Goal: Information Seeking & Learning: Learn about a topic

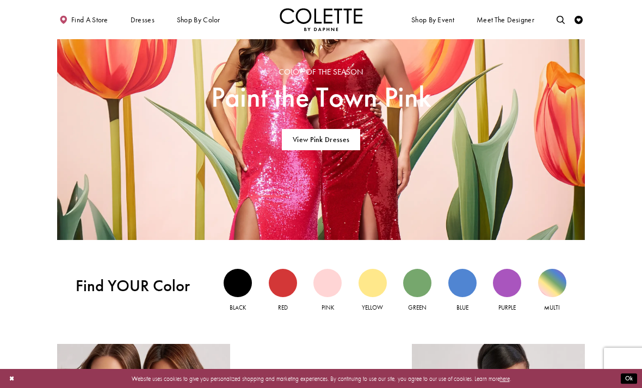
scroll to position [604, 0]
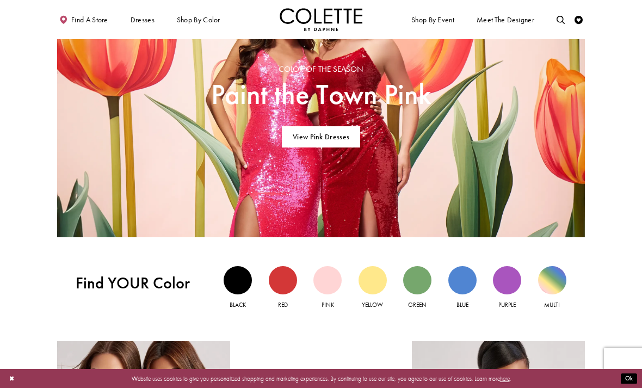
click at [553, 280] on div "Multi view" at bounding box center [552, 280] width 28 height 28
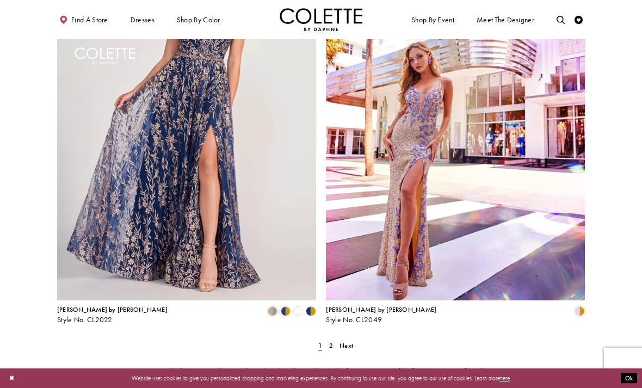
scroll to position [1370, 0]
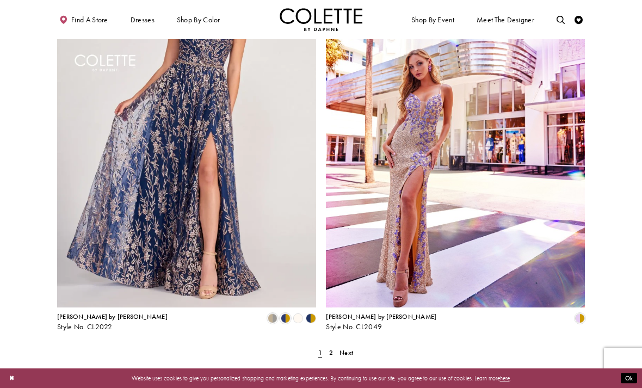
click at [333, 348] on span "2" at bounding box center [331, 352] width 4 height 9
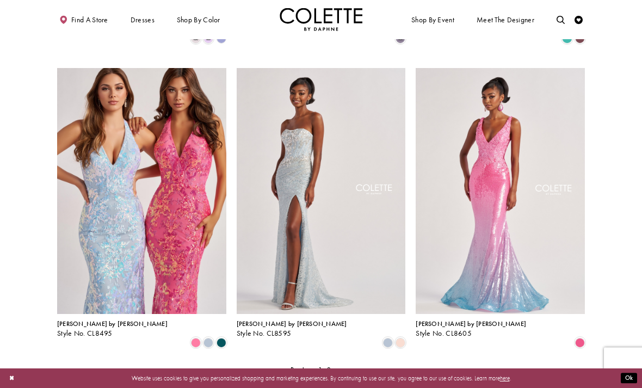
scroll to position [624, 0]
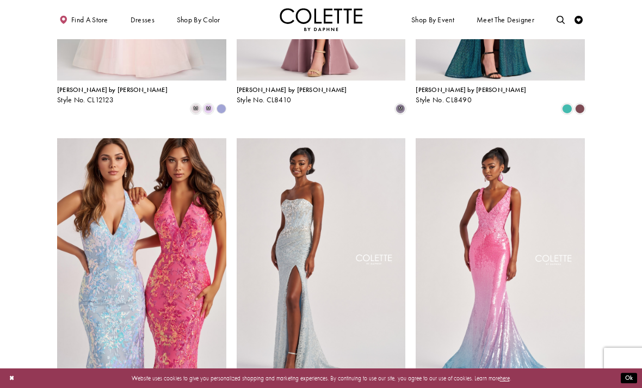
scroll to position [553, 0]
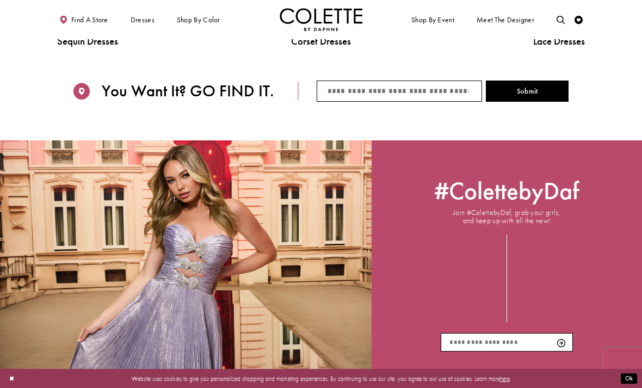
scroll to position [1130, 0]
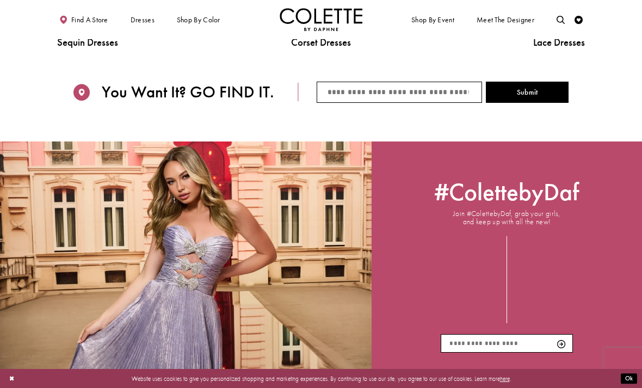
click at [0, 0] on span "FLORAL PROM DRESSES" at bounding box center [0, 0] width 0 height 0
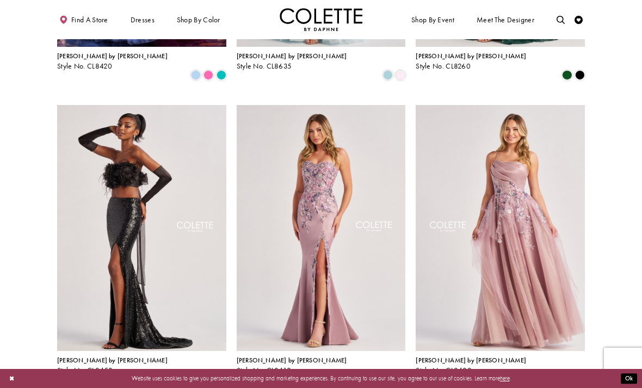
scroll to position [284, 0]
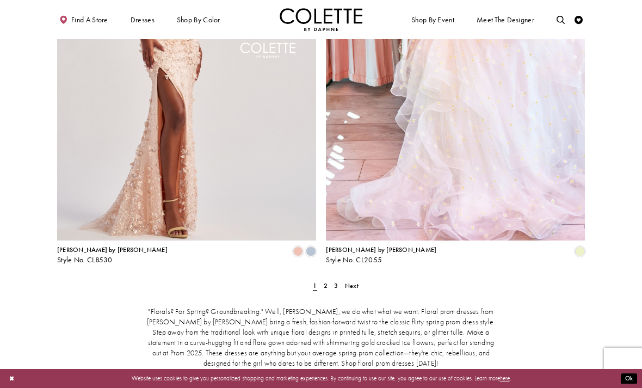
click at [355, 281] on span "Next" at bounding box center [352, 285] width 14 height 9
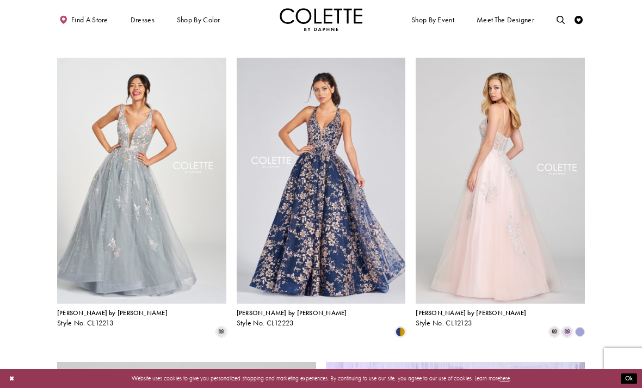
scroll to position [939, 0]
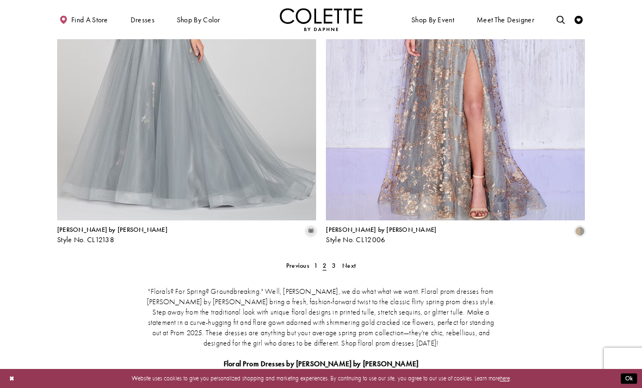
click at [353, 261] on span "Next" at bounding box center [349, 265] width 14 height 9
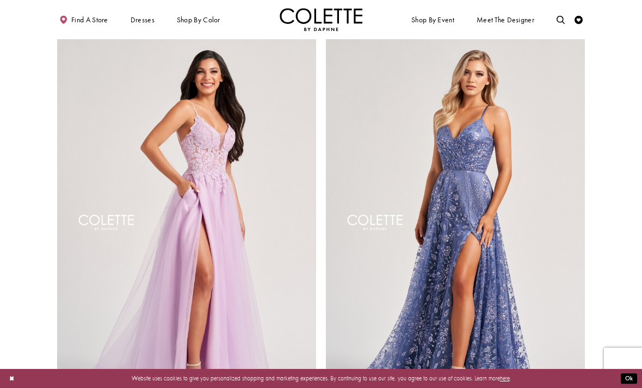
scroll to position [45, 0]
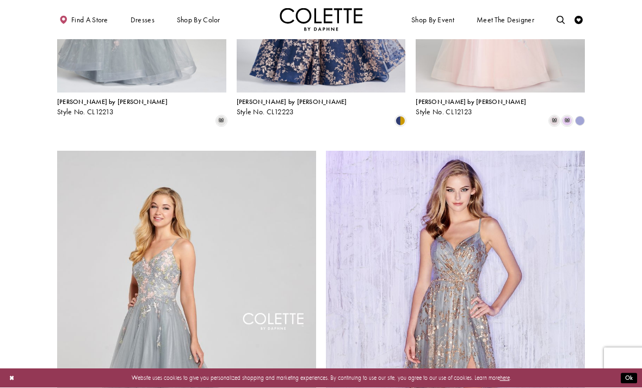
scroll to position [1147, 0]
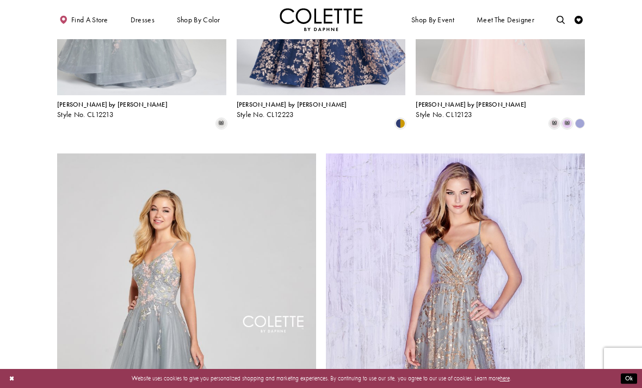
click at [0, 0] on div "Primary block" at bounding box center [0, 0] width 0 height 0
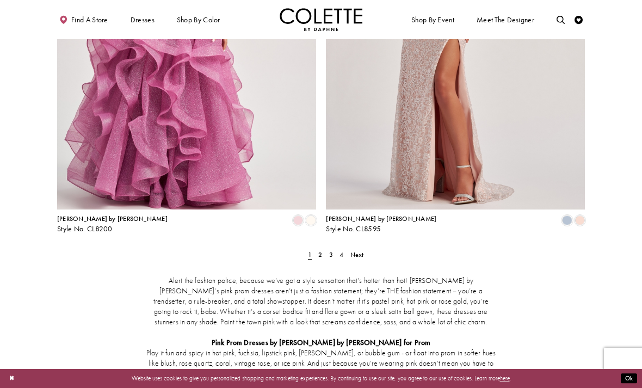
click at [361, 250] on span "Next" at bounding box center [358, 254] width 14 height 9
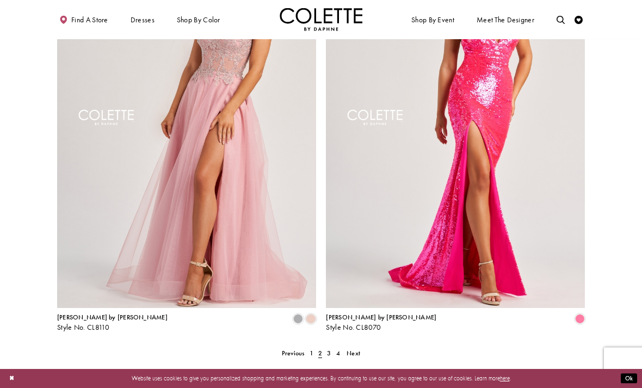
scroll to position [1367, 0]
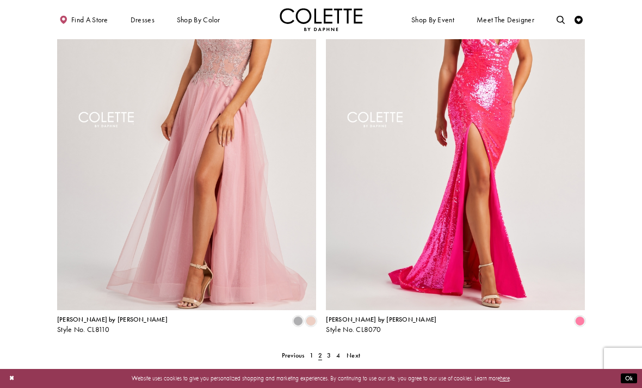
click at [352, 351] on span "Next" at bounding box center [354, 355] width 14 height 9
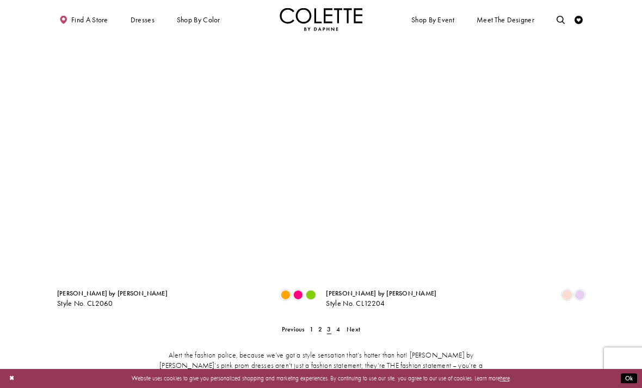
scroll to position [1396, 0]
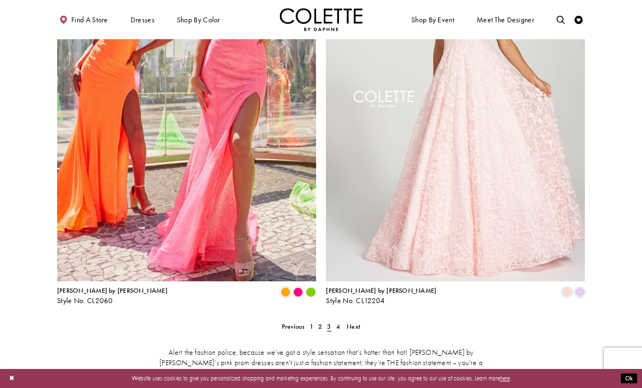
click at [348, 322] on span "Next" at bounding box center [354, 326] width 14 height 9
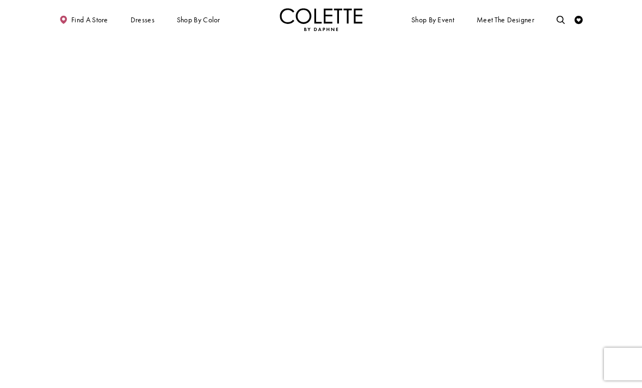
scroll to position [44, 0]
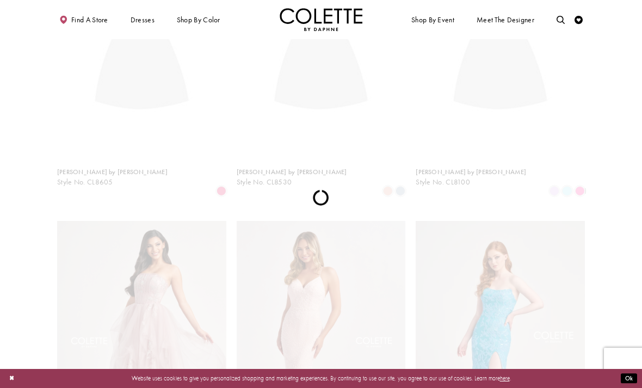
scroll to position [44, 0]
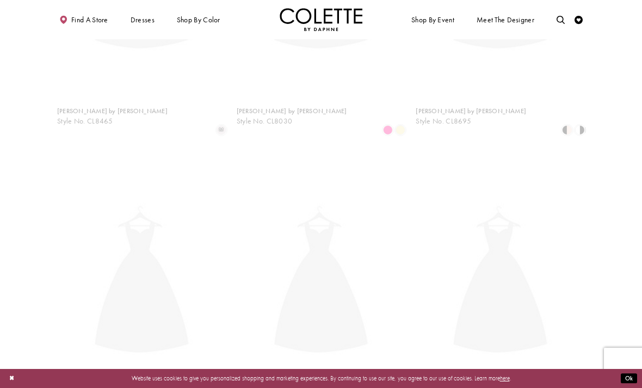
scroll to position [44, 0]
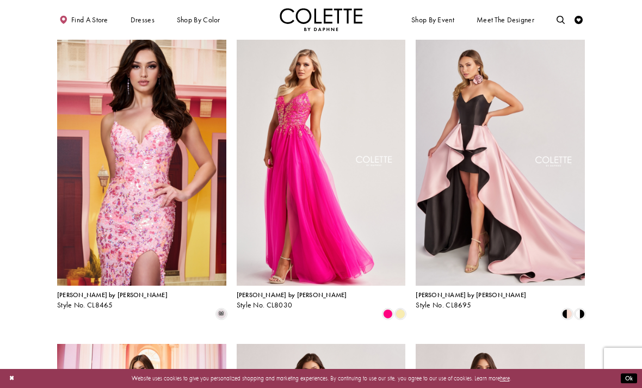
click at [0, 0] on div "Primary block" at bounding box center [0, 0] width 0 height 0
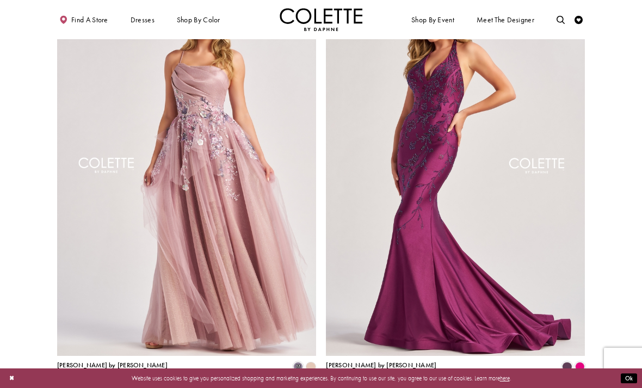
scroll to position [1323, 0]
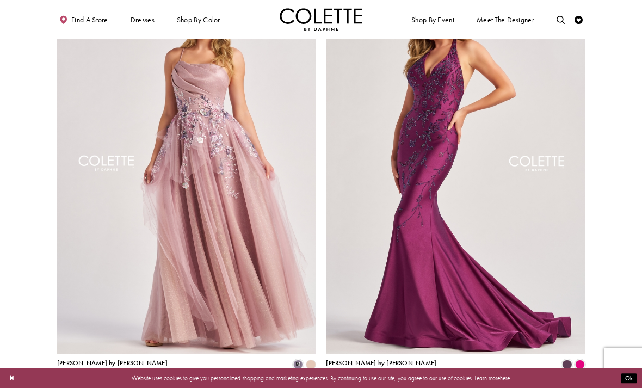
click at [62, 359] on span "[PERSON_NAME] by [PERSON_NAME]" at bounding box center [112, 363] width 111 height 9
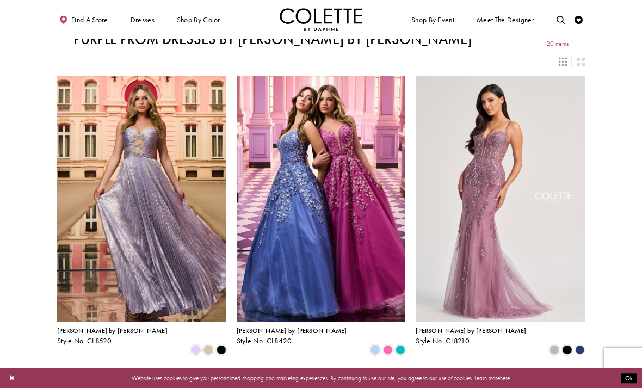
scroll to position [0, 0]
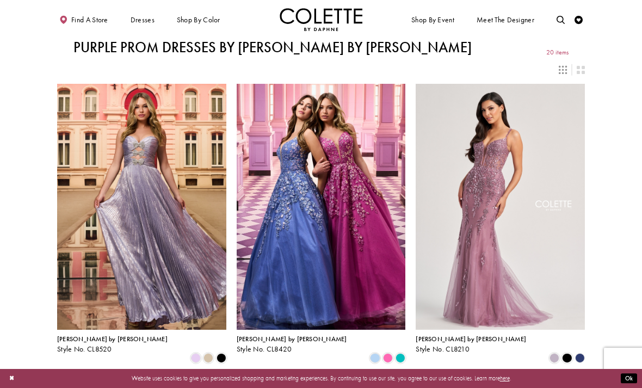
click at [0, 0] on div "Primary block" at bounding box center [0, 0] width 0 height 0
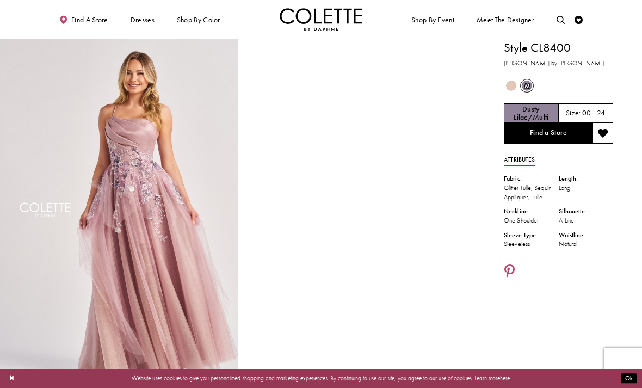
click at [505, 272] on icon "Share using Pinterest - Opens in new tab" at bounding box center [510, 272] width 10 height 15
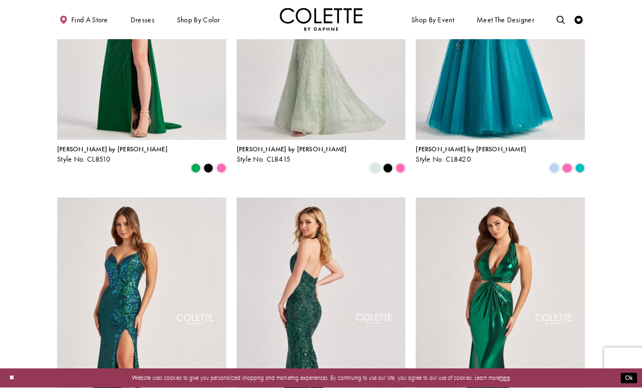
scroll to position [494, 0]
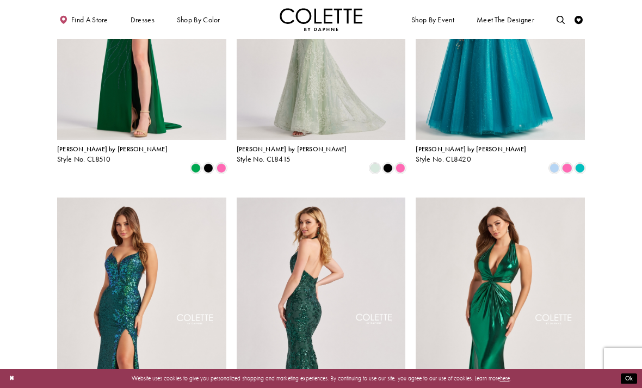
click at [0, 0] on div "Primary block" at bounding box center [0, 0] width 0 height 0
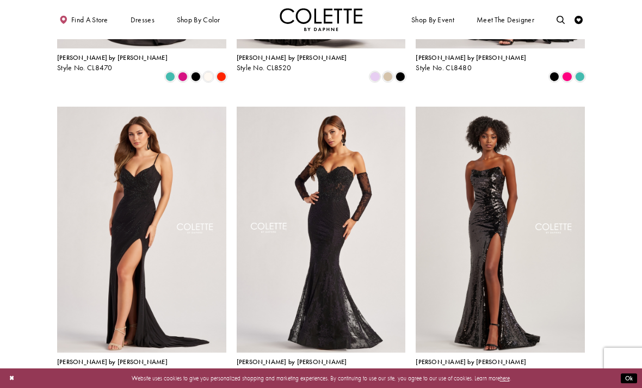
scroll to position [273, 0]
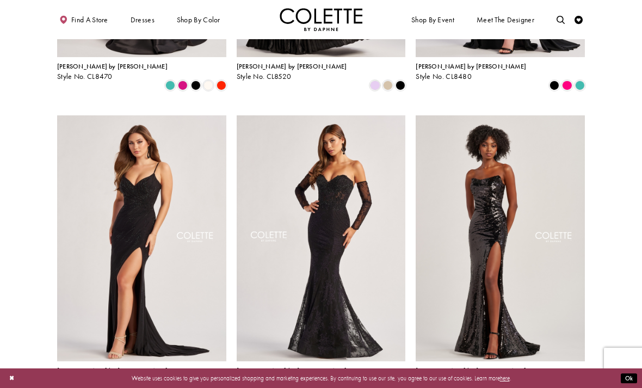
click at [0, 0] on div "Primary block" at bounding box center [0, 0] width 0 height 0
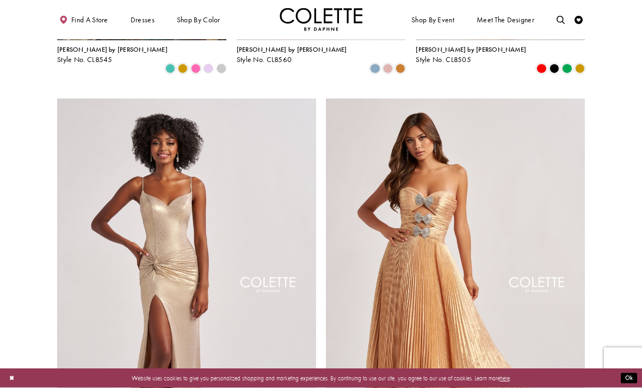
scroll to position [281, 0]
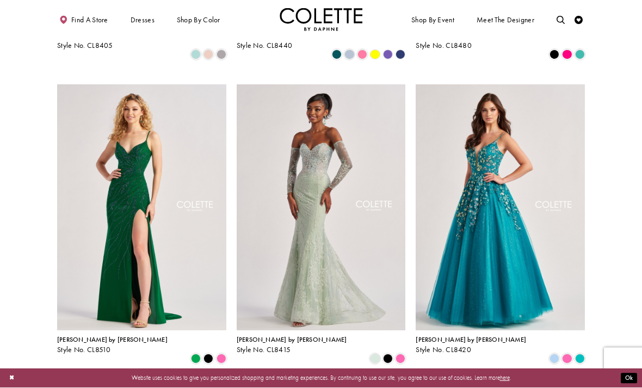
scroll to position [286, 0]
